Goal: Task Accomplishment & Management: Use online tool/utility

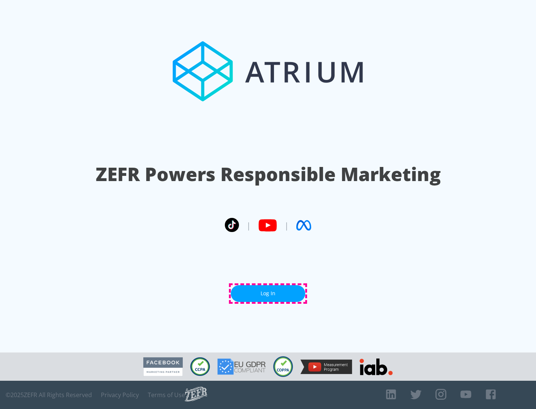
click at [268, 294] on link "Log In" at bounding box center [268, 293] width 74 height 17
